Goal: Find specific page/section: Find specific page/section

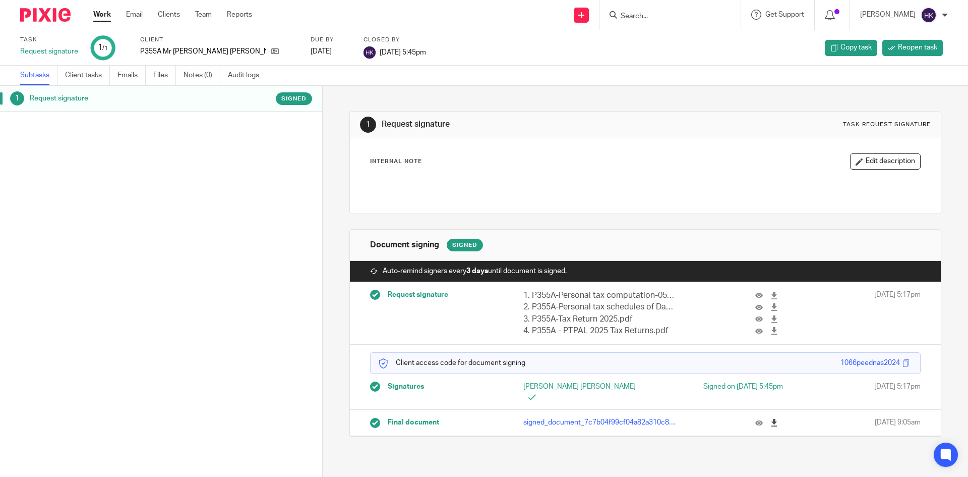
click at [770, 419] on icon at bounding box center [774, 423] width 8 height 8
click at [675, 18] on input "Search" at bounding box center [665, 16] width 91 height 9
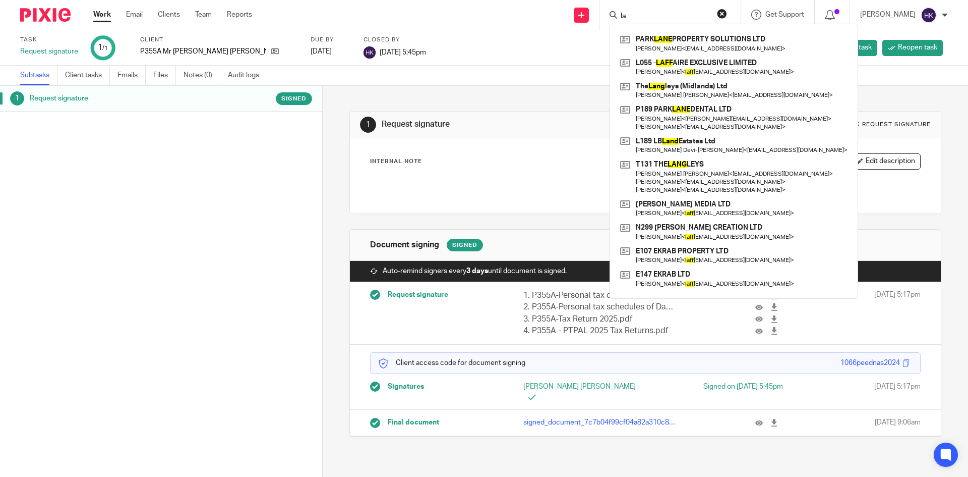
type input "l"
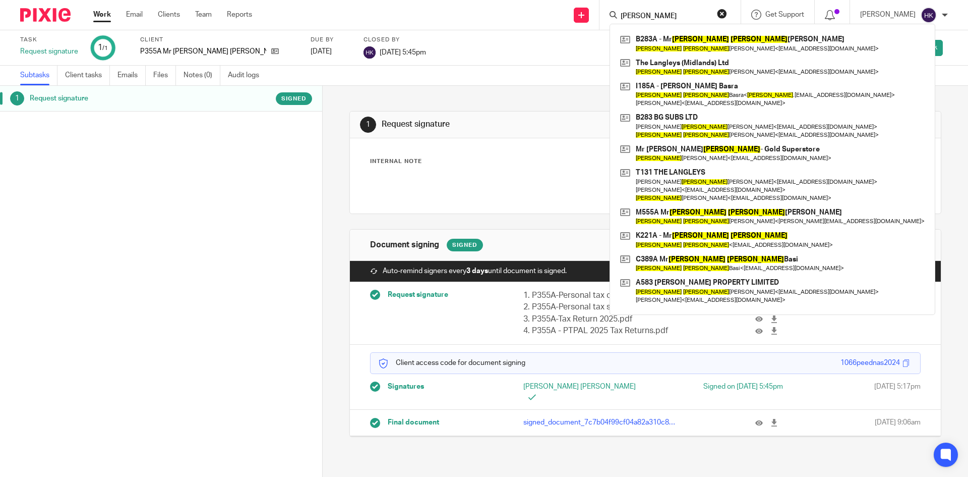
type input "[PERSON_NAME]"
drag, startPoint x: 669, startPoint y: 16, endPoint x: 600, endPoint y: 19, distance: 69.2
click at [600, 19] on div "Send new email Create task Add client Request signature [PERSON_NAME] B283A - M…" at bounding box center [617, 15] width 701 height 30
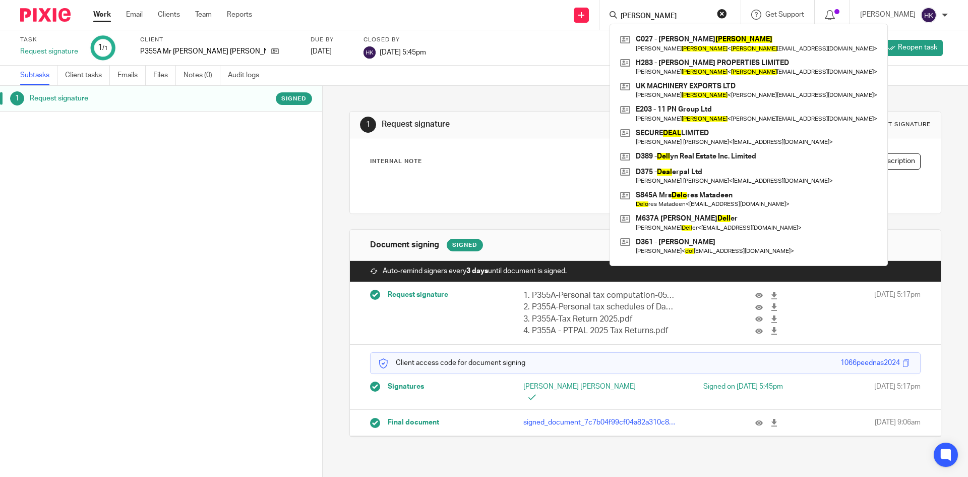
drag, startPoint x: 660, startPoint y: 17, endPoint x: 618, endPoint y: 18, distance: 42.4
click at [622, 20] on div "[PERSON_NAME]" at bounding box center [668, 15] width 117 height 13
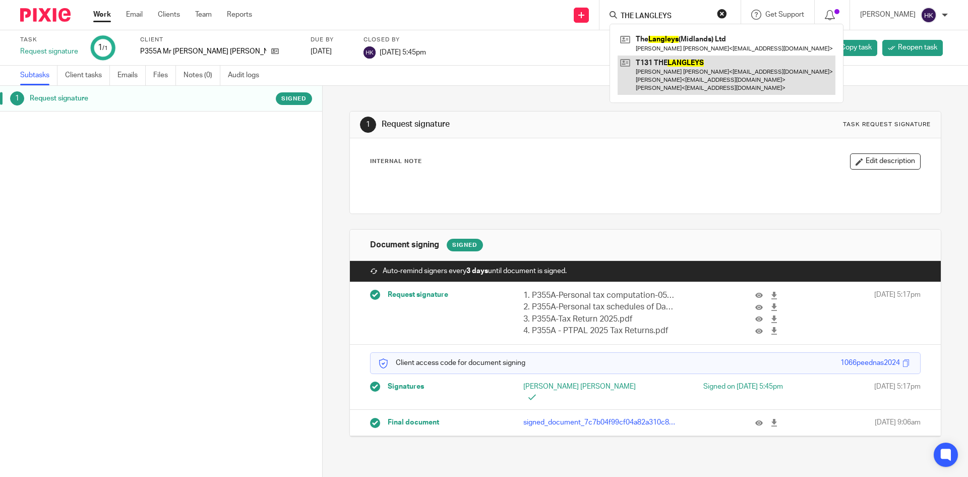
type input "THE LANGLEYS"
click at [676, 80] on link at bounding box center [727, 75] width 218 height 40
